Goal: Task Accomplishment & Management: Complete application form

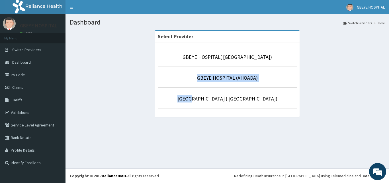
drag, startPoint x: 201, startPoint y: 106, endPoint x: 113, endPoint y: 48, distance: 105.5
click at [113, 48] on div "Select Provider GBEYE HOSPITAL( OMOKU) GBEYE HOSPITAL (AHOADA) GBEYE HOSPITAL (…" at bounding box center [227, 76] width 315 height 92
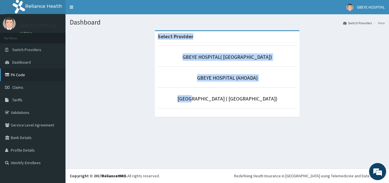
click at [60, 73] on link "PA Code" at bounding box center [33, 74] width 66 height 13
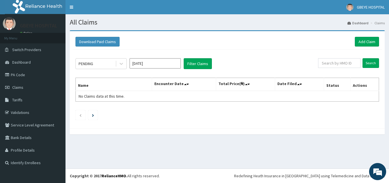
drag, startPoint x: 213, startPoint y: 40, endPoint x: 254, endPoint y: 34, distance: 40.9
click at [254, 34] on div "Download Paid Claims Add Claim" at bounding box center [227, 42] width 309 height 16
click at [367, 42] on link "Add Claim" at bounding box center [367, 42] width 24 height 10
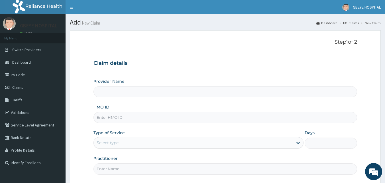
click at [101, 91] on input "Provider Name" at bounding box center [225, 91] width 264 height 11
type input "GBEYE HOSPITAL( [GEOGRAPHIC_DATA])"
click at [106, 119] on input "HMO ID" at bounding box center [225, 117] width 264 height 11
type input "STT/10425/A"
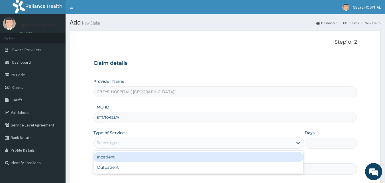
click at [109, 145] on div "Select type" at bounding box center [108, 143] width 22 height 6
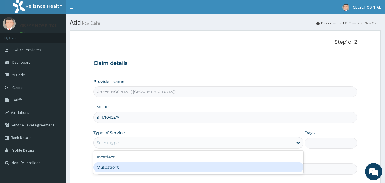
click at [105, 167] on div "Outpatient" at bounding box center [198, 167] width 210 height 10
type input "1"
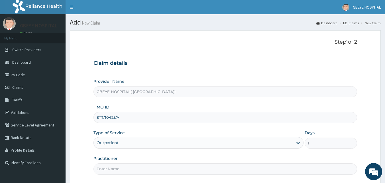
click at [107, 169] on input "Practitioner" at bounding box center [225, 168] width 264 height 11
type input "DR. PAULINUS"
drag, startPoint x: 141, startPoint y: 109, endPoint x: 219, endPoint y: 111, distance: 78.1
click at [219, 111] on div "HMO ID STT/10425/A" at bounding box center [225, 113] width 264 height 19
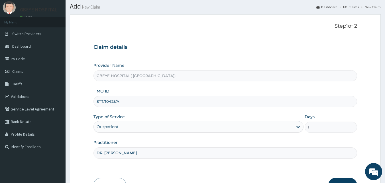
scroll to position [36, 0]
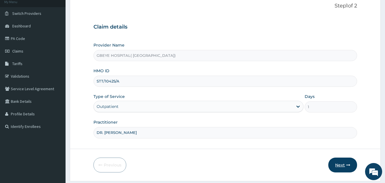
click at [339, 166] on button "Next" at bounding box center [342, 164] width 29 height 15
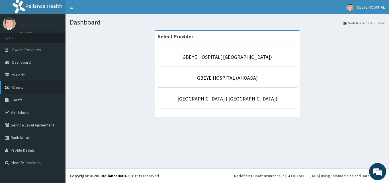
click at [46, 83] on link "Claims" at bounding box center [33, 87] width 66 height 13
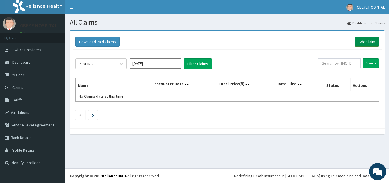
click at [367, 42] on link "Add Claim" at bounding box center [367, 42] width 24 height 10
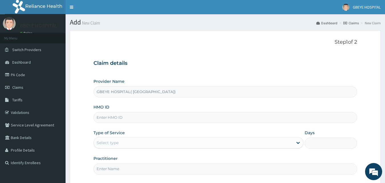
type input "GBEYE HOSPITAL( OMOKU)"
click at [104, 117] on input "HMO ID" at bounding box center [225, 117] width 264 height 11
type input "STT/10425/A"
click at [97, 142] on div "Select type" at bounding box center [108, 143] width 22 height 6
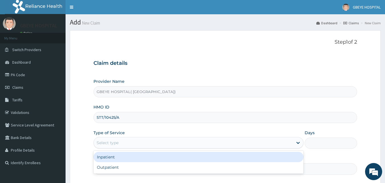
click at [97, 143] on div "Select type" at bounding box center [108, 143] width 22 height 6
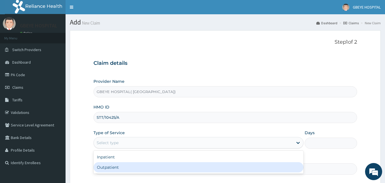
click at [99, 167] on div "Outpatient" at bounding box center [198, 167] width 210 height 10
type input "1"
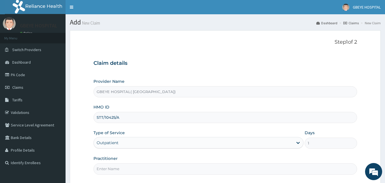
click at [101, 167] on input "Practitioner" at bounding box center [225, 168] width 264 height 11
type input "DR. PAULINUS"
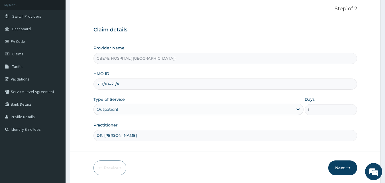
scroll to position [41, 0]
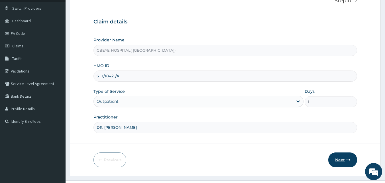
click at [344, 158] on button "Next" at bounding box center [342, 159] width 29 height 15
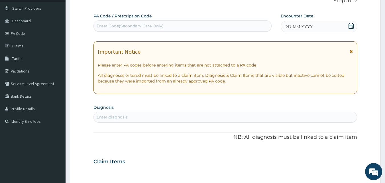
click at [323, 22] on div "DD-MM-YYYY" at bounding box center [319, 26] width 76 height 11
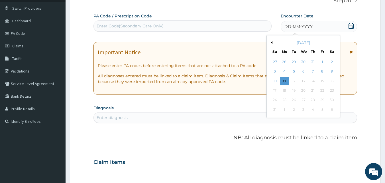
click at [272, 42] on button "Previous Month" at bounding box center [270, 42] width 3 height 3
click at [322, 91] on div "25" at bounding box center [322, 90] width 9 height 9
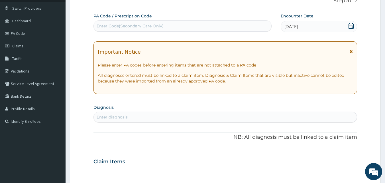
click at [105, 112] on div "Enter diagnosis" at bounding box center [225, 116] width 263 height 9
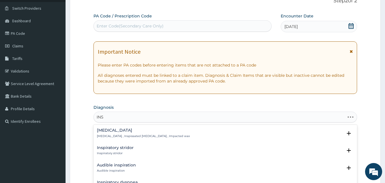
type input "INSO"
click at [112, 129] on h4 "Insomnia" at bounding box center [120, 130] width 47 height 4
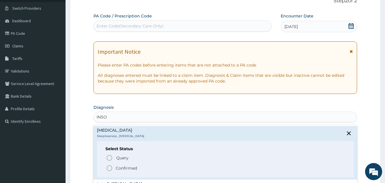
click at [108, 168] on icon "status option filled" at bounding box center [109, 167] width 7 height 7
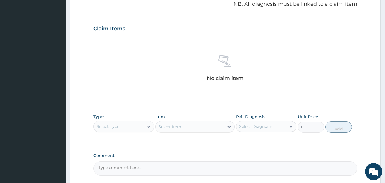
scroll to position [178, 0]
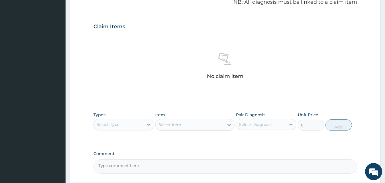
click at [135, 121] on div "Select Type" at bounding box center [119, 124] width 50 height 9
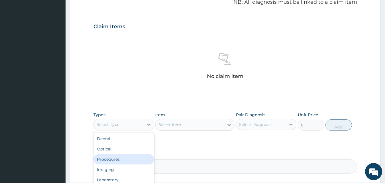
click at [136, 156] on div "Procedures" at bounding box center [123, 159] width 61 height 10
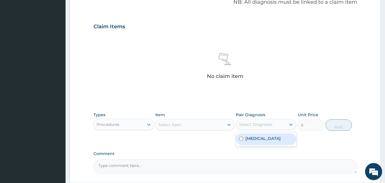
click at [251, 121] on div "Select Diagnosis" at bounding box center [255, 124] width 33 height 6
click at [242, 139] on input "checkbox" at bounding box center [241, 138] width 4 height 4
checkbox input "true"
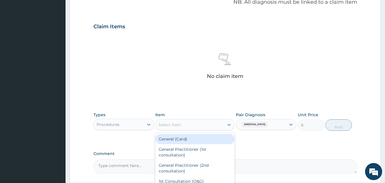
click at [195, 124] on div "Select Item" at bounding box center [190, 124] width 68 height 9
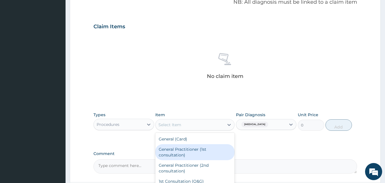
click at [191, 152] on div "General Practitioner (1st consultation)" at bounding box center [194, 152] width 79 height 16
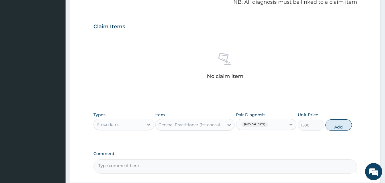
click at [342, 121] on button "Add" at bounding box center [338, 124] width 26 height 11
type input "0"
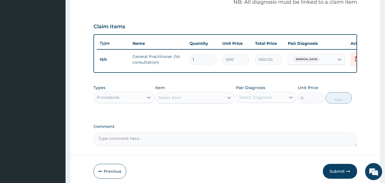
click at [218, 115] on div "Types Procedures Item Select Item Pair Diagnosis Select Diagnosis Unit Price 0 …" at bounding box center [225, 98] width 264 height 33
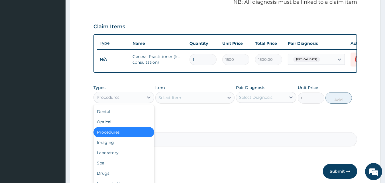
click at [141, 101] on div "Procedures" at bounding box center [119, 97] width 50 height 9
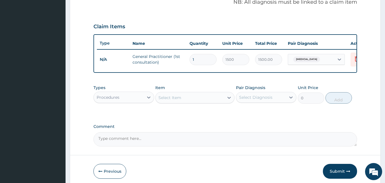
click at [141, 101] on div "Procedures" at bounding box center [119, 97] width 50 height 9
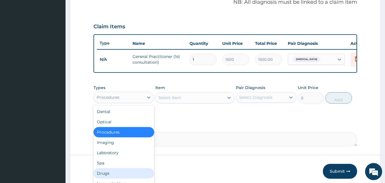
click at [140, 174] on div "Drugs" at bounding box center [123, 173] width 61 height 10
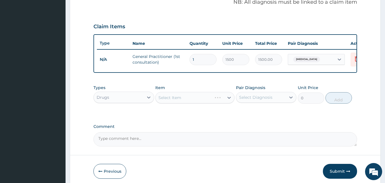
click at [242, 100] on div "Select Diagnosis" at bounding box center [255, 97] width 33 height 6
click at [240, 113] on input "checkbox" at bounding box center [241, 111] width 4 height 4
checkbox input "true"
click at [191, 102] on div "Select Item" at bounding box center [190, 97] width 68 height 9
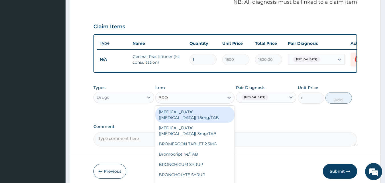
type input "BROM"
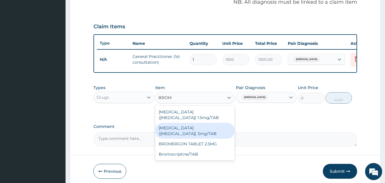
click at [194, 123] on div "Bromazepam(Lexotan) 3mg/TAB" at bounding box center [194, 130] width 79 height 16
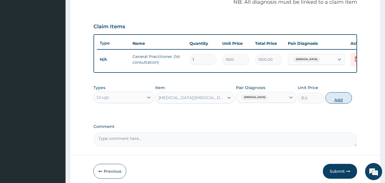
click at [336, 102] on button "Add" at bounding box center [338, 97] width 26 height 11
type input "0"
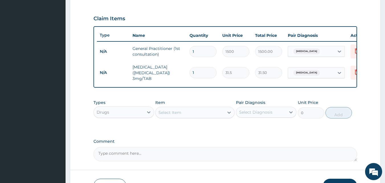
scroll to position [225, 0]
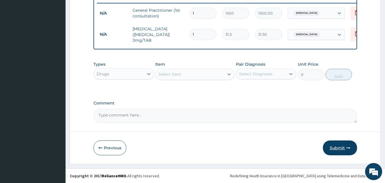
click at [342, 147] on button "Submit" at bounding box center [340, 147] width 34 height 15
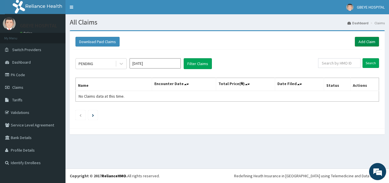
click at [366, 41] on link "Add Claim" at bounding box center [367, 42] width 24 height 10
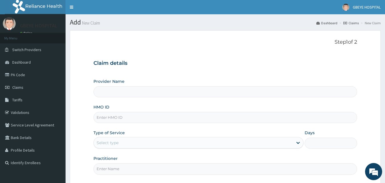
click at [102, 117] on input "HMO ID" at bounding box center [225, 117] width 264 height 11
type input "GBEYE HOSPITAL( [GEOGRAPHIC_DATA])"
type input "A"
type input "PVI/10002/C"
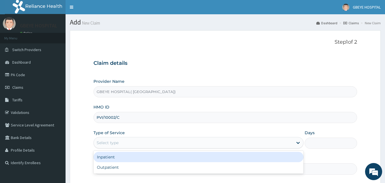
click at [114, 140] on div "Select type" at bounding box center [108, 143] width 22 height 6
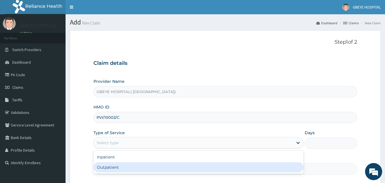
click at [113, 166] on div "Outpatient" at bounding box center [198, 167] width 210 height 10
type input "1"
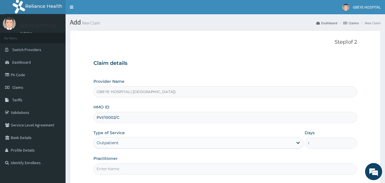
click at [116, 168] on input "Practitioner" at bounding box center [225, 168] width 264 height 11
type input "DR. PAULINUS"
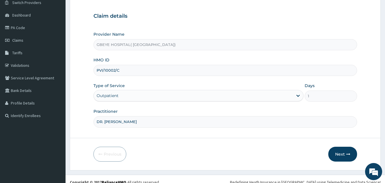
scroll to position [53, 0]
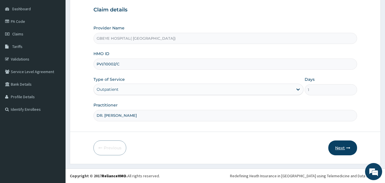
click at [335, 150] on button "Next" at bounding box center [342, 147] width 29 height 15
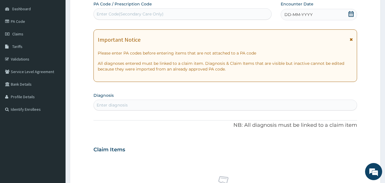
click at [124, 12] on div "Enter Code(Secondary Care Only)" at bounding box center [130, 14] width 67 height 6
type input "A/0978BE"
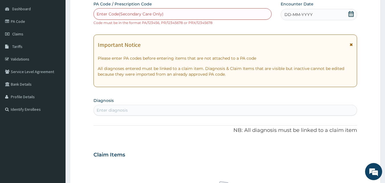
click at [297, 13] on span "DD-MM-YYYY" at bounding box center [298, 15] width 28 height 6
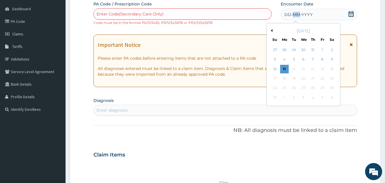
click at [297, 13] on span "DD-MM-YYYY" at bounding box center [298, 15] width 28 height 6
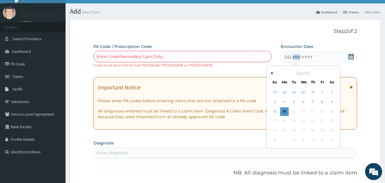
scroll to position [0, 0]
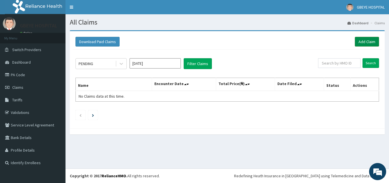
click at [367, 42] on link "Add Claim" at bounding box center [367, 42] width 24 height 10
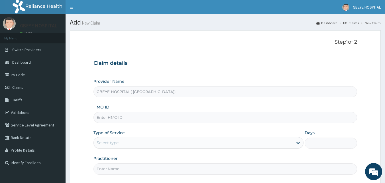
type input "GBEYE HOSPITAL( [GEOGRAPHIC_DATA])"
click at [103, 116] on input "HMO ID" at bounding box center [225, 117] width 264 height 11
type input "PRL/"
click at [32, 78] on link "PA Code" at bounding box center [33, 74] width 66 height 13
